Goal: Information Seeking & Learning: Compare options

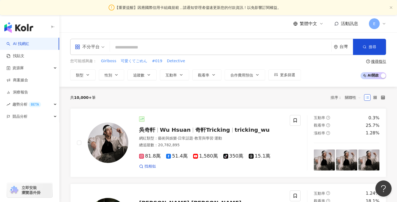
click at [146, 48] on input "search" at bounding box center [220, 47] width 217 height 10
click at [77, 77] on span "類型" at bounding box center [80, 75] width 8 height 4
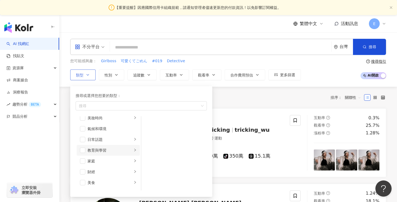
scroll to position [20, 0]
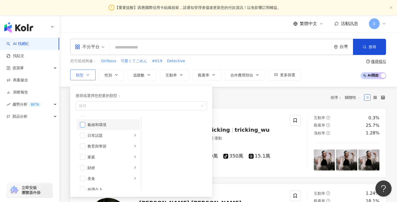
click at [83, 125] on span "button" at bounding box center [82, 124] width 5 height 5
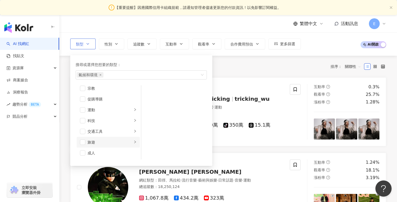
scroll to position [56, 0]
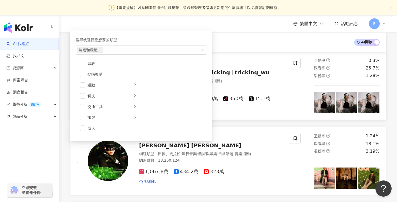
click at [272, 59] on div at bounding box center [211, 61] width 144 height 5
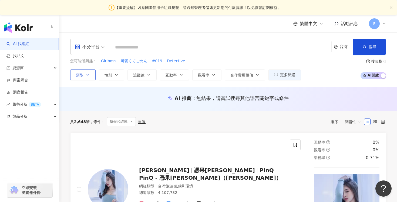
click at [89, 74] on icon "button" at bounding box center [88, 75] width 4 height 4
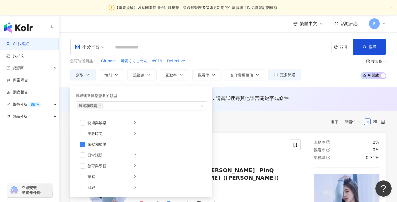
click at [181, 47] on input "search" at bounding box center [220, 47] width 217 height 10
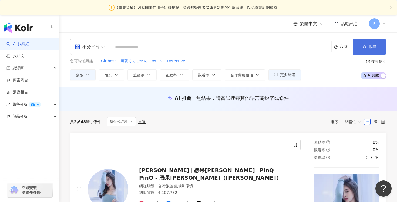
click at [364, 45] on span "button" at bounding box center [364, 47] width 4 height 4
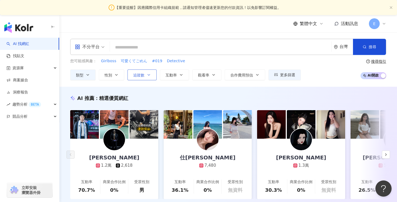
click at [142, 78] on button "追蹤數" at bounding box center [141, 75] width 29 height 11
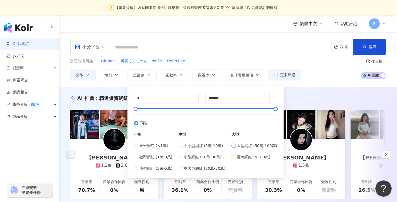
click at [246, 146] on span "大型網紅 (50萬-100萬)" at bounding box center [257, 146] width 40 height 6
type input "******"
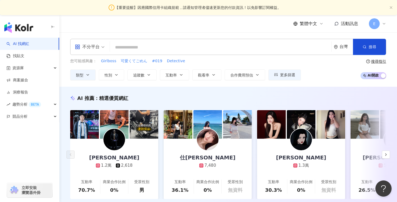
click at [322, 93] on div "AI 推薦 ： 精選優質網紅 Josh 1.2萬 2,618 互動率 70.7% 商業合作比例 0% 受眾性別 男 仕婷 7,480 互動率 36.1% 商業…" at bounding box center [227, 153] width 337 height 132
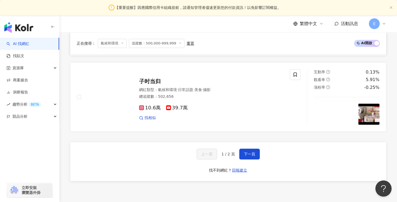
scroll to position [928, 0]
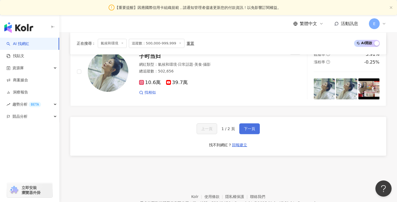
click at [248, 134] on button "下一頁" at bounding box center [249, 129] width 20 height 11
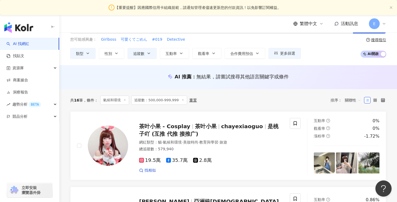
scroll to position [0, 0]
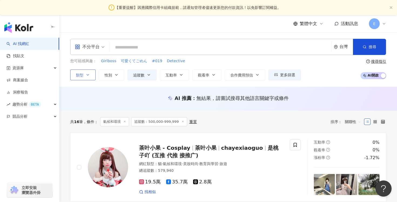
click at [86, 76] on icon "button" at bounding box center [88, 75] width 4 height 4
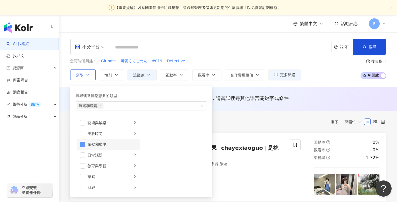
click at [84, 143] on span "button" at bounding box center [82, 144] width 5 height 5
click at [152, 46] on input "search" at bounding box center [220, 47] width 217 height 10
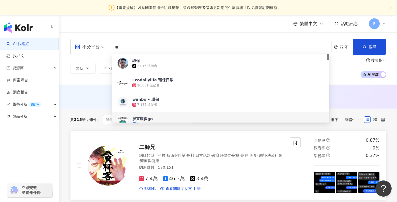
type input "**"
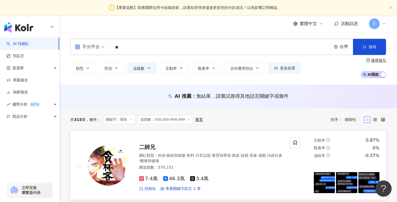
click at [180, 142] on div "二師兄 網紅類型 ： 科技 · 藝術與娛樂 · 飲料 · 日常話題 · 教育與學習 · 家庭 · 財經 · 美食 · 遊戲 · 法政社會 · 醫療與健康 總追…" at bounding box center [205, 165] width 155 height 53
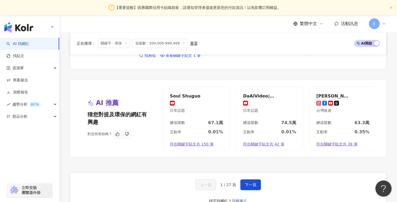
scroll to position [963, 0]
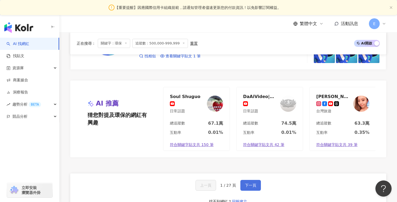
click at [252, 185] on span "下一頁" at bounding box center [250, 185] width 11 height 4
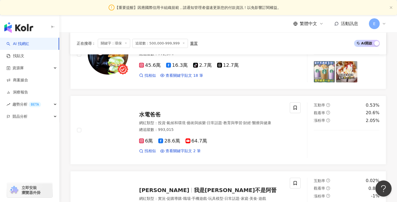
scroll to position [793, 0]
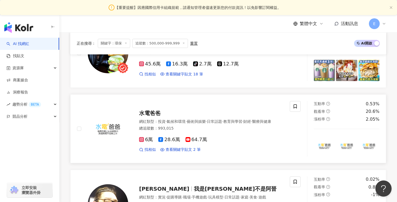
click at [154, 112] on span "水電爸爸" at bounding box center [150, 113] width 22 height 6
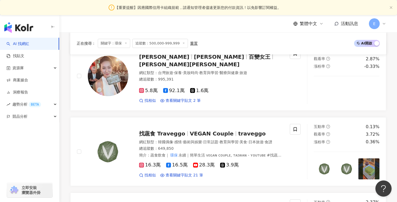
scroll to position [618, 0]
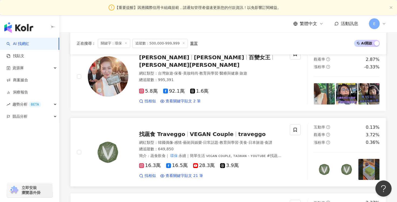
click at [220, 131] on span "VEGAN Couple" at bounding box center [212, 134] width 44 height 6
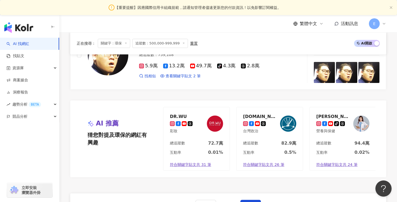
scroll to position [959, 0]
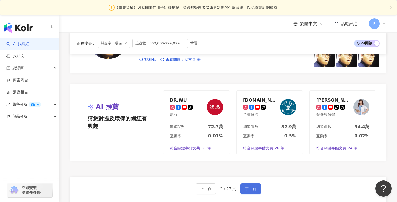
click at [252, 189] on span "下一頁" at bounding box center [250, 189] width 11 height 4
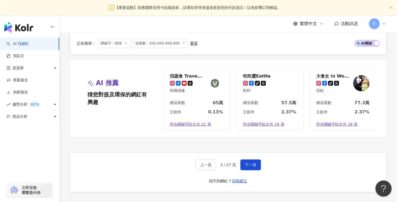
scroll to position [983, 0]
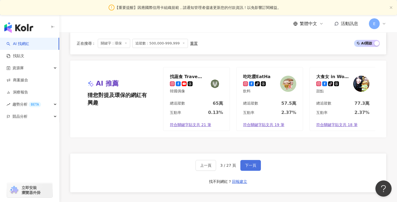
click at [253, 165] on span "下一頁" at bounding box center [250, 165] width 11 height 4
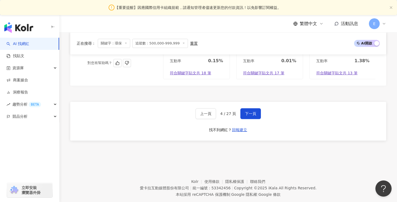
scroll to position [1037, 0]
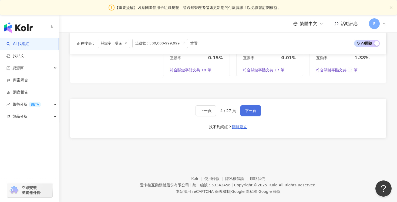
click at [244, 115] on button "下一頁" at bounding box center [250, 110] width 20 height 11
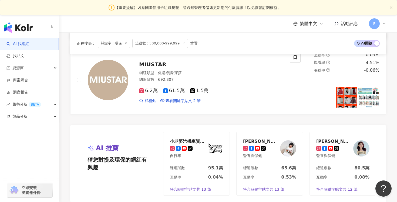
scroll to position [1050, 0]
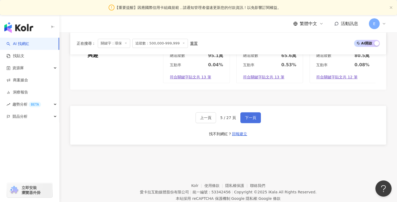
click at [250, 116] on span "下一頁" at bounding box center [250, 118] width 11 height 4
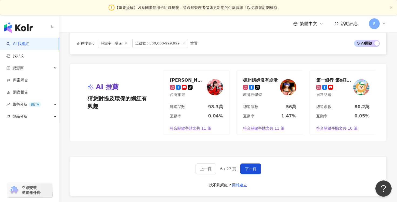
scroll to position [1046, 0]
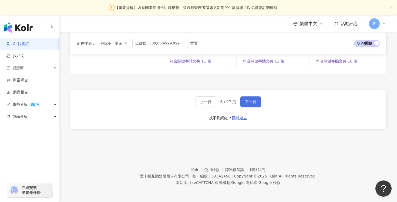
click at [253, 102] on span "下一頁" at bounding box center [250, 102] width 11 height 4
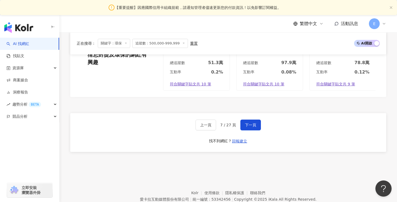
scroll to position [1029, 0]
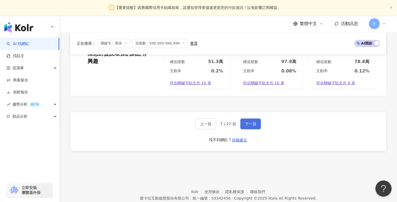
click at [249, 122] on span "下一頁" at bounding box center [250, 124] width 11 height 4
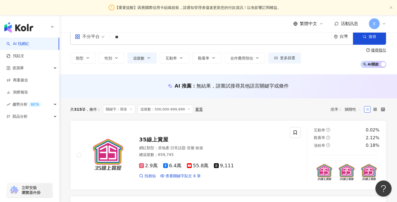
scroll to position [4, 0]
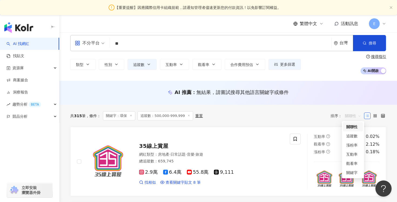
click at [357, 116] on span "關聯性" at bounding box center [352, 116] width 16 height 9
click at [352, 136] on div "追蹤數" at bounding box center [352, 136] width 13 height 6
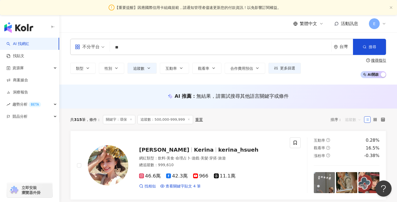
click at [357, 119] on span "追蹤數" at bounding box center [352, 119] width 16 height 9
click at [337, 121] on div "排序： 追蹤數" at bounding box center [346, 119] width 33 height 9
click at [357, 118] on span "追蹤數" at bounding box center [352, 119] width 16 height 9
click at [309, 117] on div "共 315 筆 條件 ： 關鍵字：環保 追蹤數：500,000-999,999 重置 排序： 追蹤數" at bounding box center [228, 119] width 316 height 9
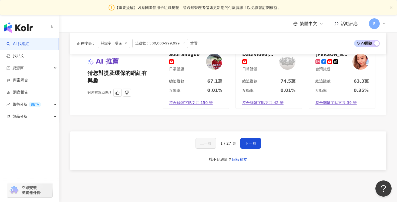
scroll to position [1005, 0]
click at [252, 144] on span "下一頁" at bounding box center [250, 143] width 11 height 4
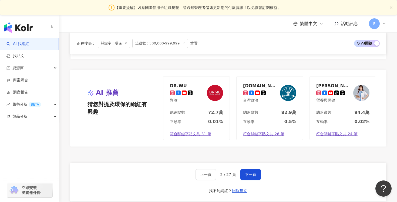
scroll to position [977, 0]
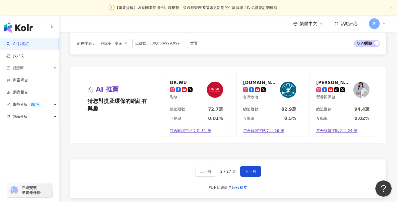
click at [250, 177] on div "上一頁 2 / 27 頁 下一頁 找不到網紅？ 回報建立" at bounding box center [228, 179] width 316 height 39
click at [252, 172] on span "下一頁" at bounding box center [250, 171] width 11 height 4
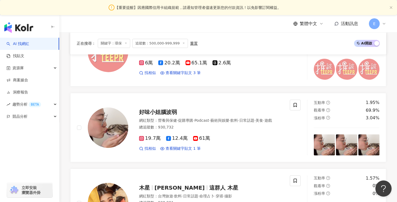
scroll to position [806, 0]
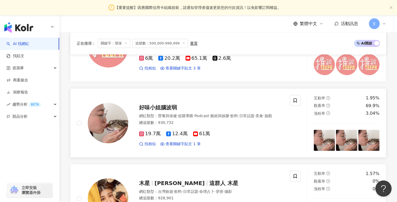
click at [162, 104] on span "好味小姐腦波弱" at bounding box center [158, 107] width 38 height 6
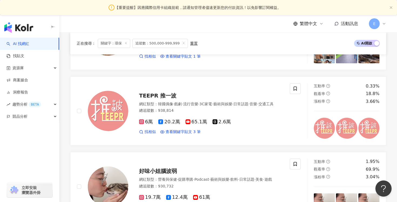
scroll to position [1046, 0]
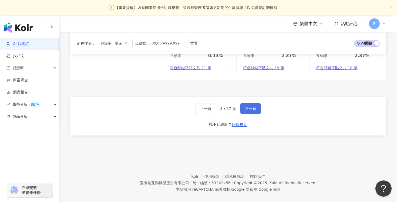
click at [251, 103] on button "下一頁" at bounding box center [250, 108] width 20 height 11
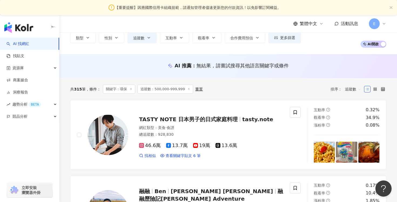
scroll to position [27, 0]
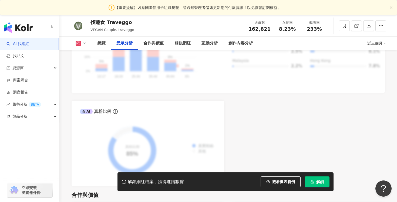
scroll to position [607, 0]
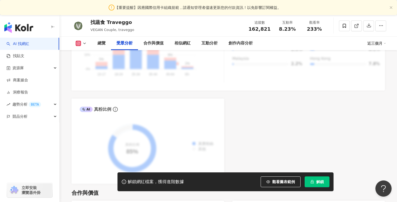
click at [316, 184] on span "解鎖" at bounding box center [320, 182] width 8 height 4
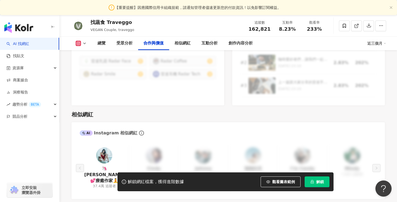
scroll to position [833, 0]
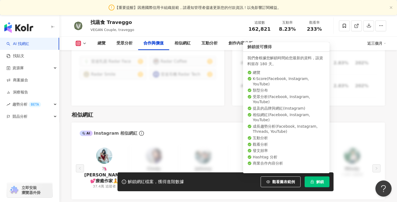
click at [311, 185] on button "解鎖" at bounding box center [316, 182] width 25 height 11
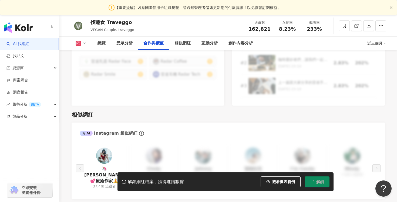
click at [390, 8] on icon "close" at bounding box center [390, 7] width 2 height 2
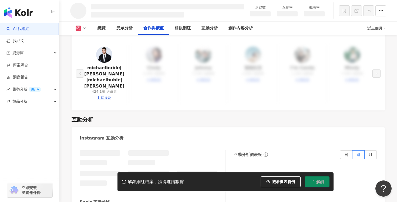
scroll to position [737, 0]
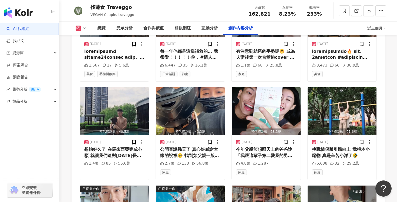
scroll to position [1837, 0]
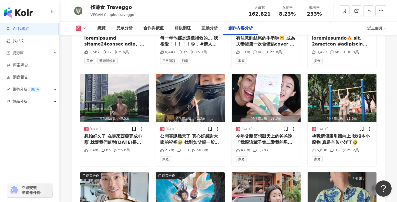
click at [81, 29] on icon at bounding box center [78, 28] width 5 height 5
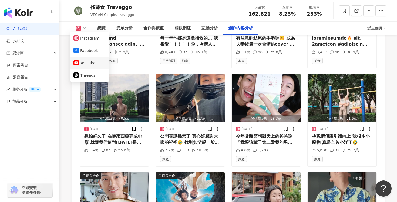
click at [83, 62] on button "YouTube" at bounding box center [89, 63] width 32 height 8
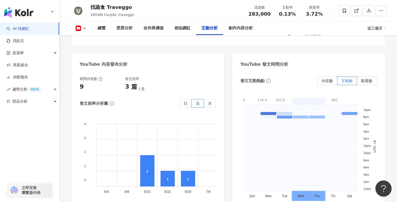
scroll to position [1130, 0]
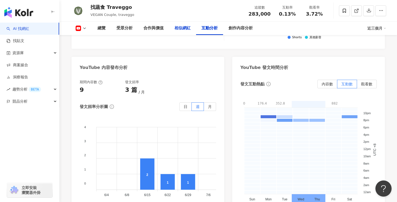
click at [182, 28] on div "相似網紅" at bounding box center [182, 28] width 16 height 6
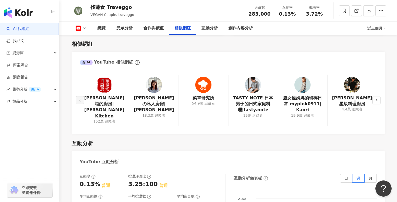
click at [82, 29] on button at bounding box center [81, 28] width 22 height 5
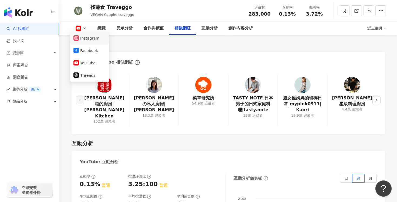
click at [87, 40] on button "Instagram" at bounding box center [89, 39] width 32 height 8
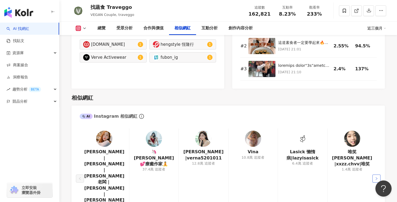
scroll to position [879, 0]
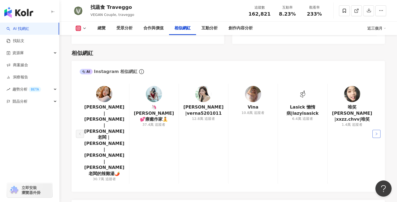
click at [377, 130] on button "button" at bounding box center [376, 134] width 8 height 8
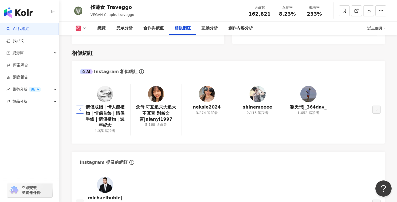
click at [79, 108] on icon "left" at bounding box center [79, 109] width 3 height 3
